Goal: Task Accomplishment & Management: Use online tool/utility

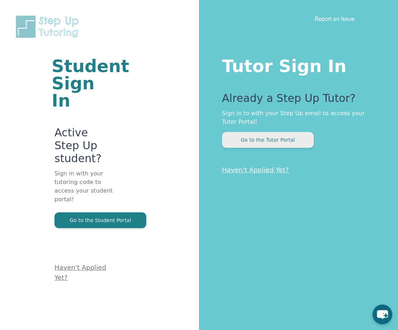
click at [272, 137] on button "Go to the Tutor Portal" at bounding box center [268, 140] width 92 height 16
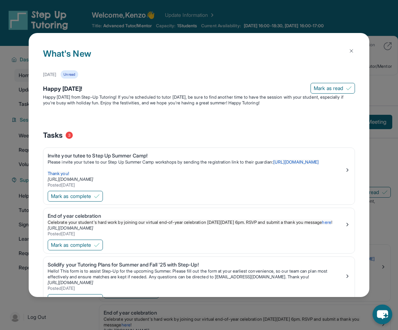
click at [343, 47] on div "What's New [DATE] Unread Happy [DATE]! [PERSON_NAME] as read Happy [DATE] from …" at bounding box center [199, 165] width 340 height 264
click at [348, 49] on button at bounding box center [351, 51] width 14 height 14
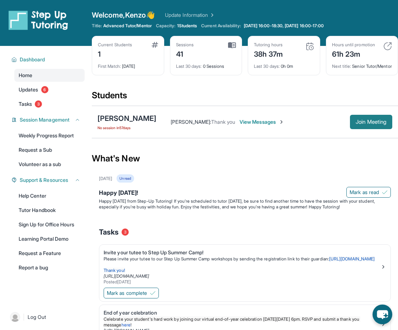
click at [369, 124] on span "Join Meeting" at bounding box center [371, 122] width 31 height 4
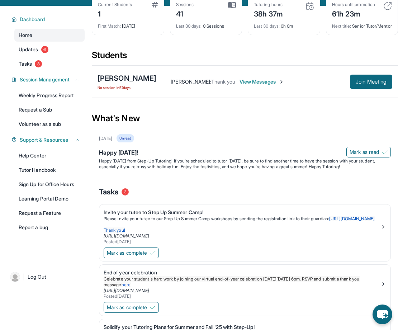
scroll to position [40, 0]
click at [358, 82] on button "Join Meeting" at bounding box center [371, 81] width 42 height 14
click at [239, 85] on span "View Messages" at bounding box center [261, 81] width 45 height 7
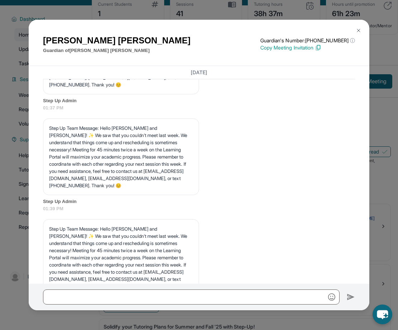
scroll to position [24211, 0]
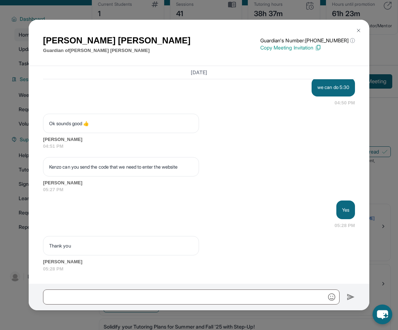
click at [315, 47] on p "Copy Meeting Invitation" at bounding box center [307, 47] width 95 height 7
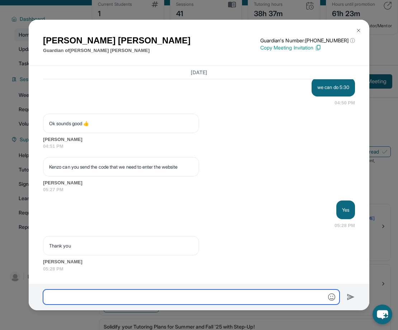
click at [206, 300] on input "text" at bounding box center [191, 296] width 296 height 15
paste input "**********"
type input "**********"
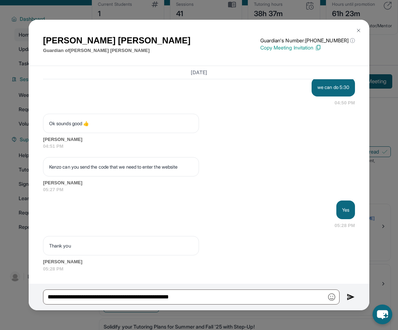
click at [355, 295] on div "**********" at bounding box center [199, 296] width 340 height 27
click at [351, 295] on img at bounding box center [351, 296] width 8 height 9
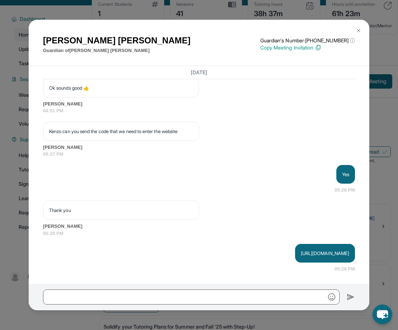
scroll to position [24247, 0]
click at [356, 30] on img at bounding box center [359, 31] width 6 height 6
